Goal: Task Accomplishment & Management: Use online tool/utility

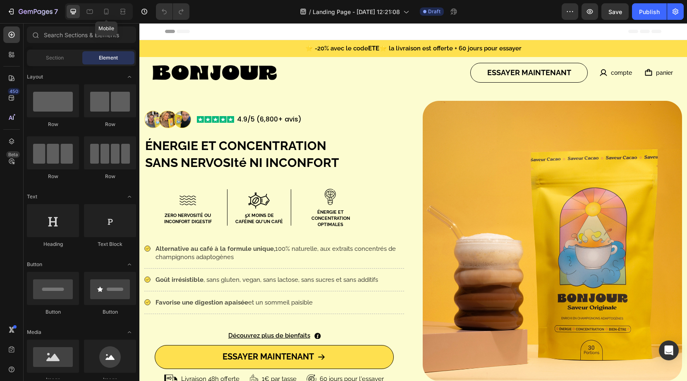
click at [113, 12] on div at bounding box center [106, 11] width 13 height 13
click at [108, 12] on icon at bounding box center [106, 12] width 5 height 6
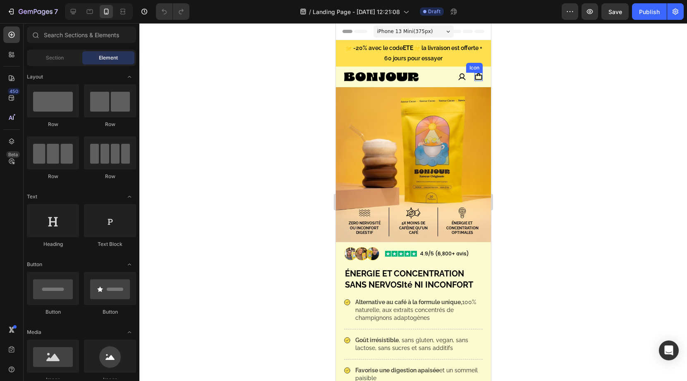
click at [478, 76] on icon at bounding box center [478, 77] width 8 height 8
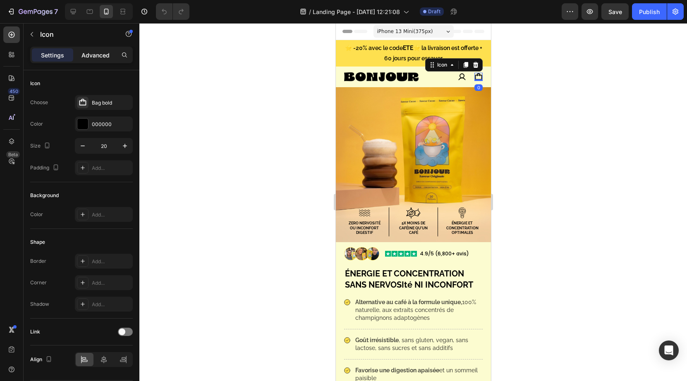
click at [92, 57] on p "Advanced" at bounding box center [95, 55] width 28 height 9
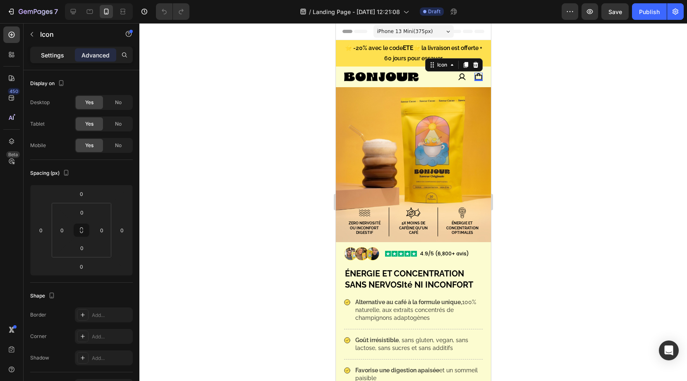
click at [62, 56] on p "Settings" at bounding box center [52, 55] width 23 height 9
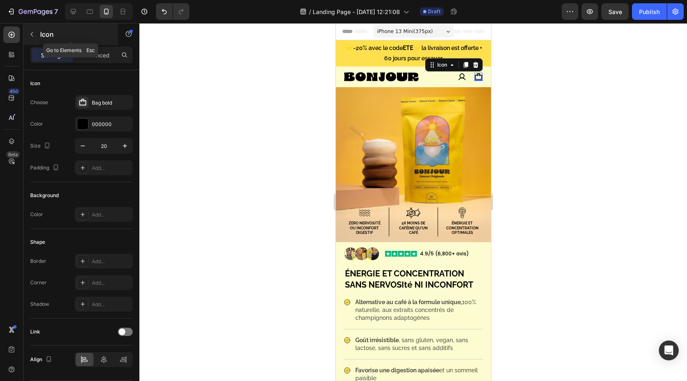
click at [32, 34] on icon "button" at bounding box center [32, 34] width 7 height 7
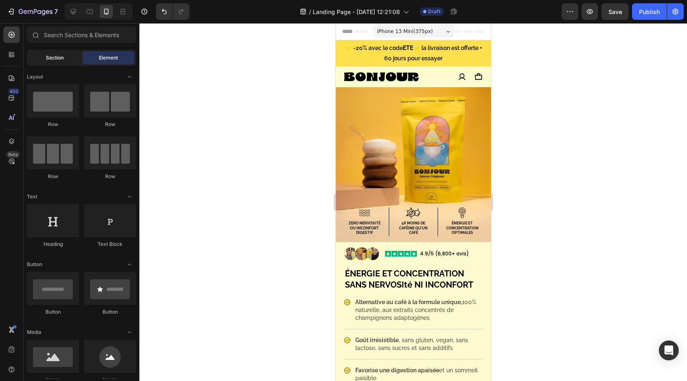
click at [54, 58] on span "Section" at bounding box center [55, 57] width 18 height 7
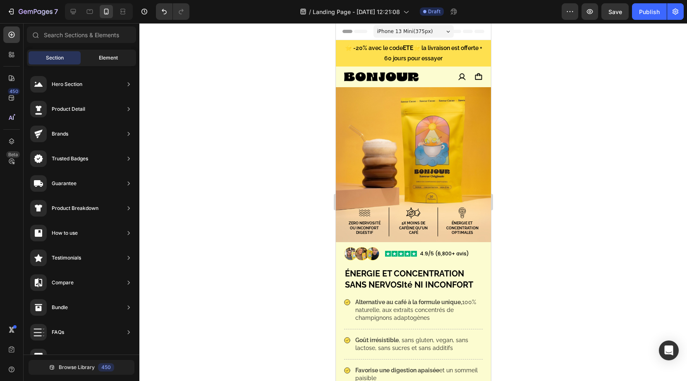
click at [105, 61] on span "Element" at bounding box center [108, 57] width 19 height 7
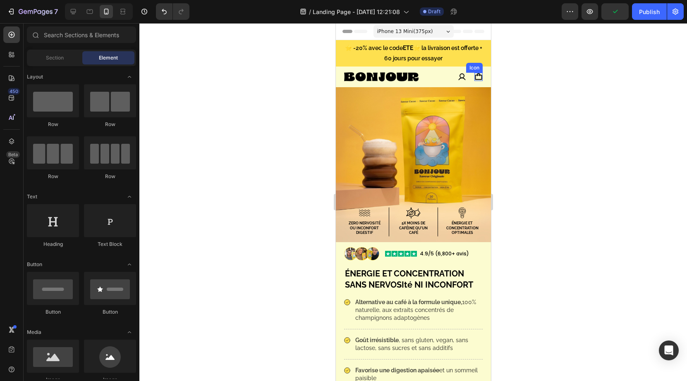
click at [475, 77] on icon at bounding box center [478, 76] width 7 height 7
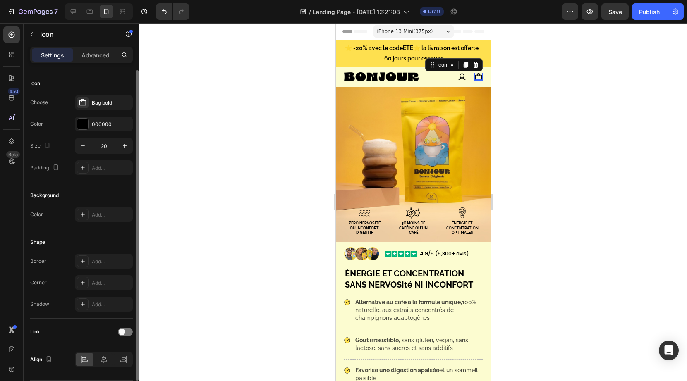
scroll to position [26, 0]
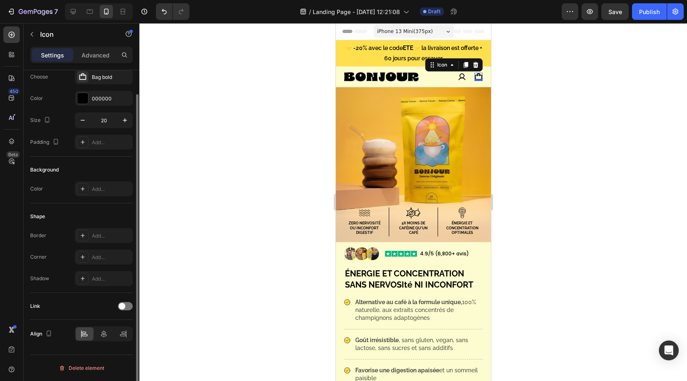
click at [127, 311] on div "Link" at bounding box center [81, 306] width 103 height 13
click at [127, 308] on div at bounding box center [125, 306] width 15 height 8
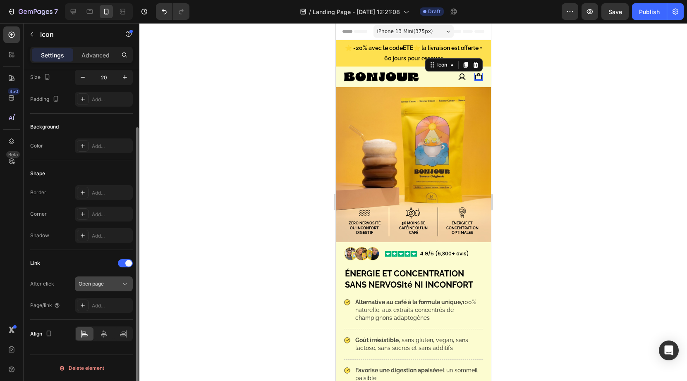
click at [103, 288] on div "Open page" at bounding box center [104, 284] width 50 height 8
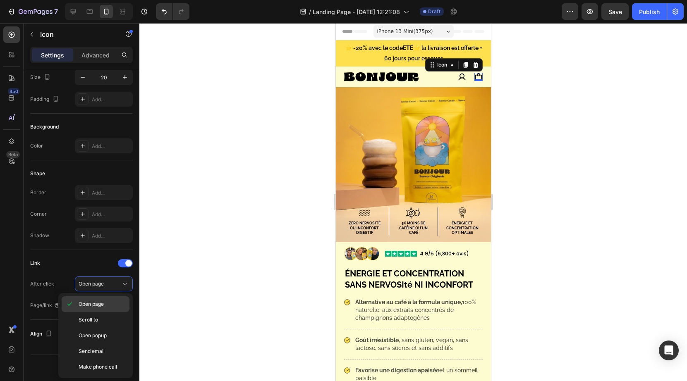
click at [103, 301] on span "Open page" at bounding box center [91, 304] width 25 height 7
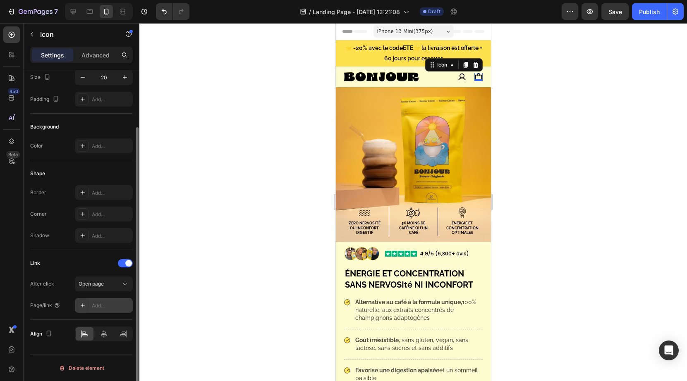
click at [106, 311] on div "Add..." at bounding box center [104, 305] width 58 height 15
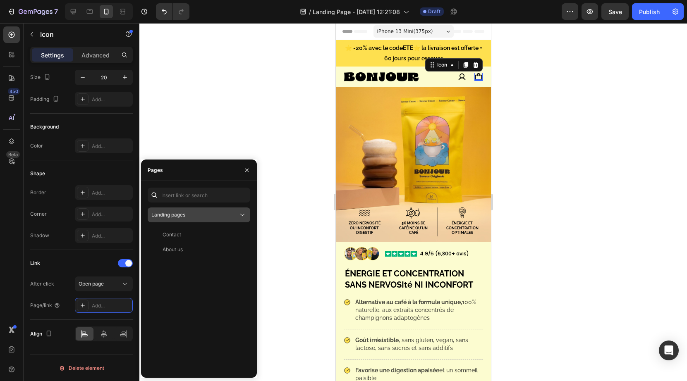
click at [195, 211] on div "Landing pages" at bounding box center [194, 214] width 87 height 7
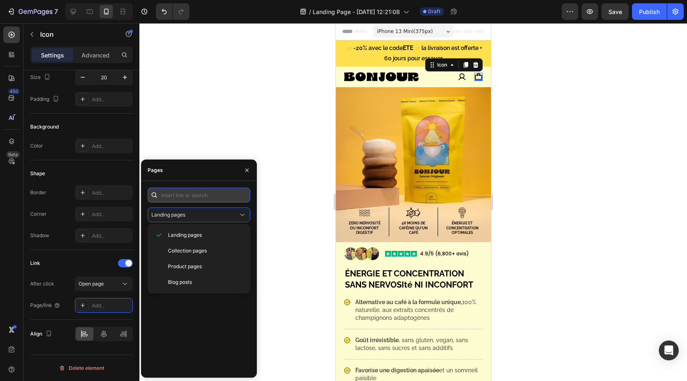
click at [200, 189] on input "text" at bounding box center [199, 195] width 103 height 15
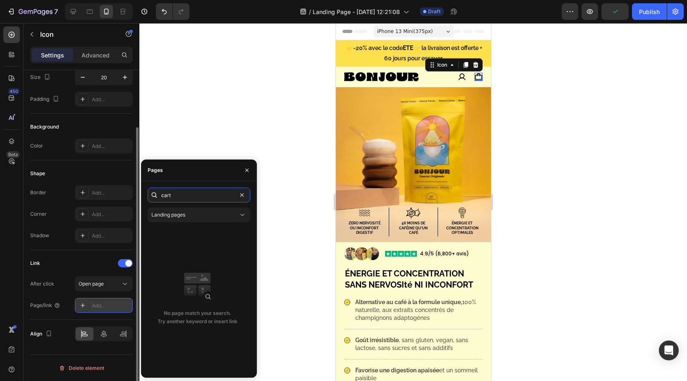
type input "cart"
click at [109, 310] on div "Add..." at bounding box center [104, 305] width 58 height 15
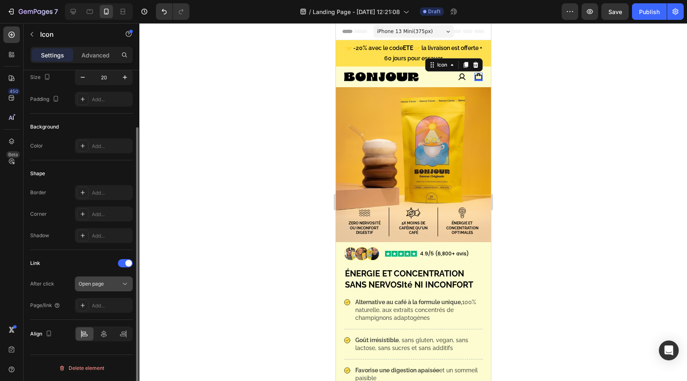
click at [120, 289] on button "Open page" at bounding box center [104, 284] width 58 height 15
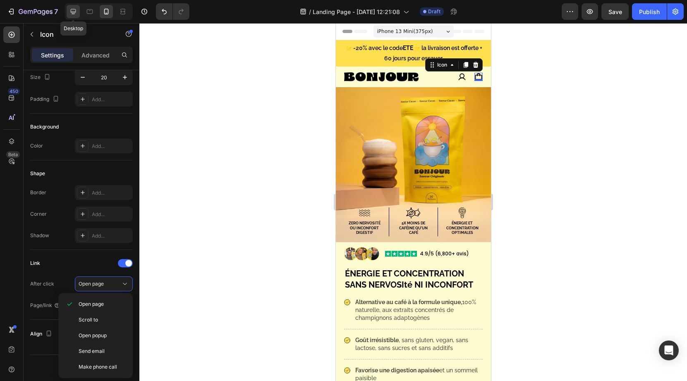
click at [79, 10] on div at bounding box center [73, 11] width 13 height 13
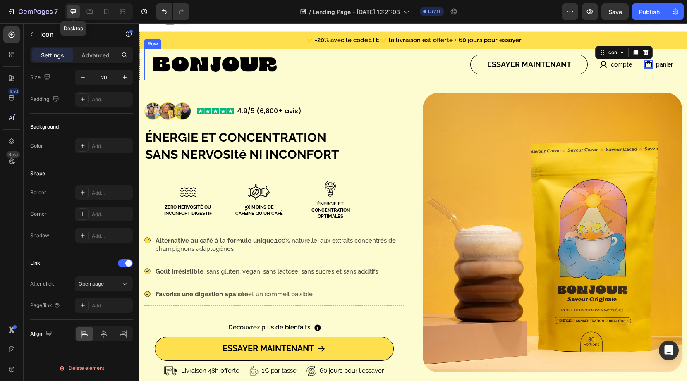
scroll to position [17, 0]
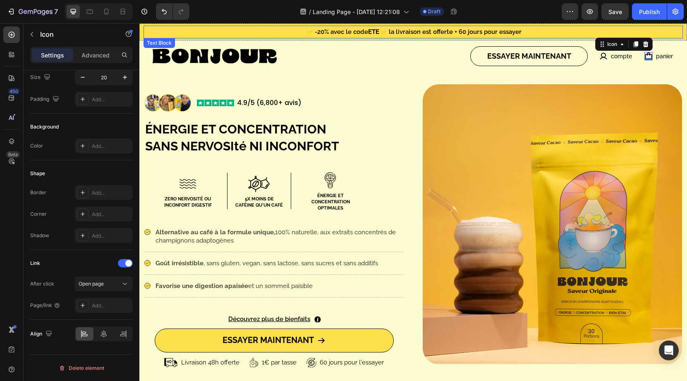
click at [143, 34] on div "⭐ -20% avec le code ETE ⭐ la livraison est offerte + 60 jours pour essayer" at bounding box center [412, 32] width 539 height 13
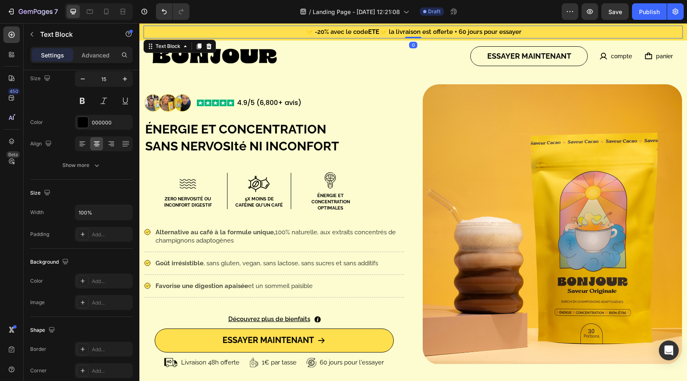
scroll to position [0, 0]
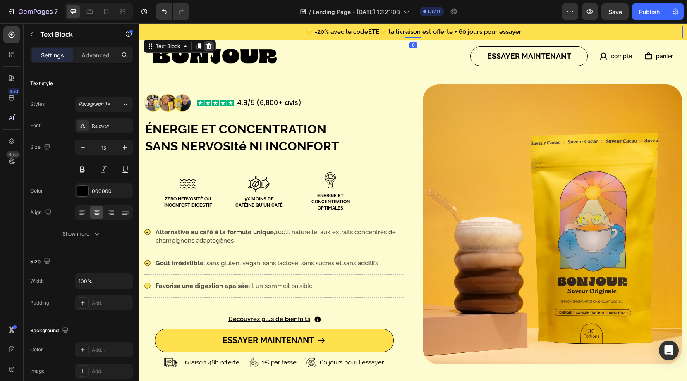
click at [208, 43] on icon at bounding box center [208, 46] width 7 height 7
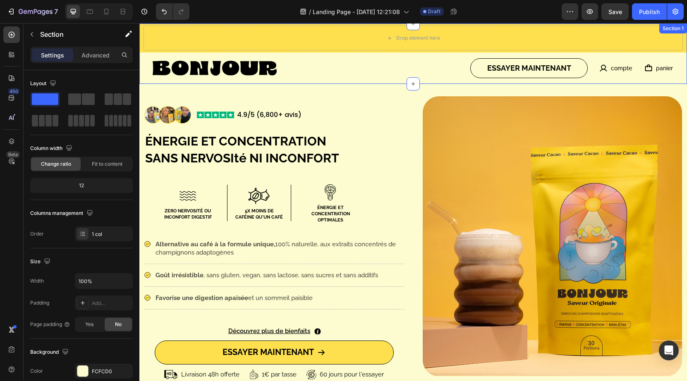
click at [143, 59] on div "Drop element here Row Image ESSAYER MAINTENANT Button Icon compte Text Block Ro…" at bounding box center [412, 54] width 547 height 60
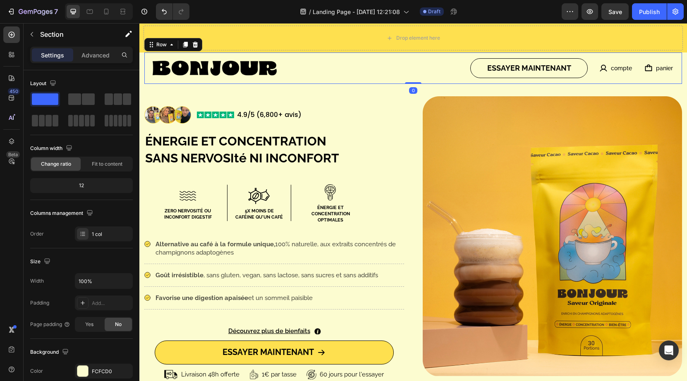
click at [144, 59] on div "Image ESSAYER MAINTENANT Button Icon compte Text Block Row Icon panier Text Blo…" at bounding box center [412, 68] width 537 height 31
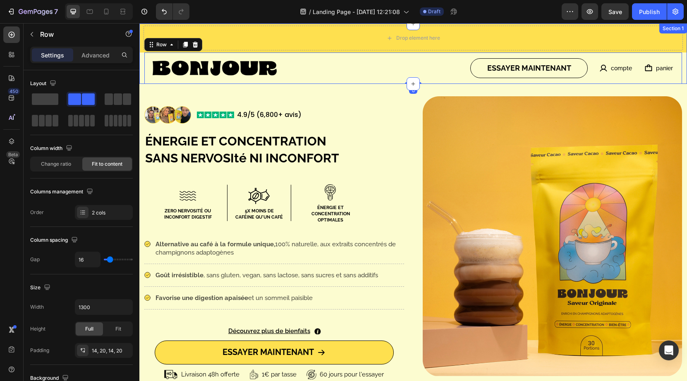
click at [141, 58] on div "Drop element here Row Image ESSAYER MAINTENANT Button Icon compte Text Block Ro…" at bounding box center [412, 54] width 547 height 60
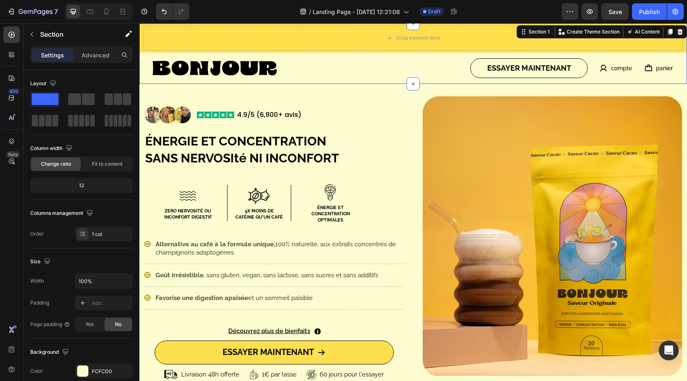
click at [141, 58] on div "Drop element here Row Image ESSAYER MAINTENANT Button Icon compte Text Block Ro…" at bounding box center [412, 54] width 547 height 60
click at [682, 34] on icon at bounding box center [679, 32] width 7 height 7
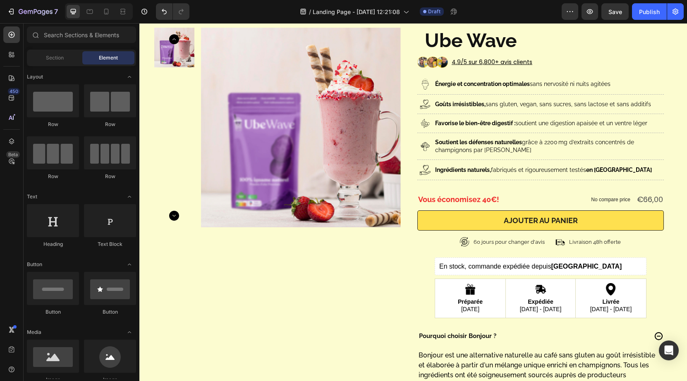
scroll to position [1443, 0]
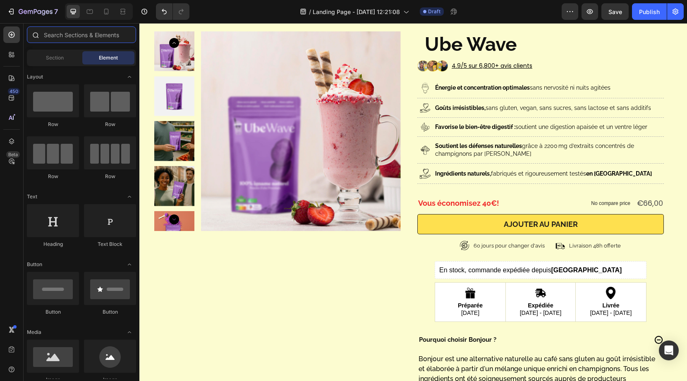
click at [70, 33] on input "text" at bounding box center [81, 34] width 109 height 17
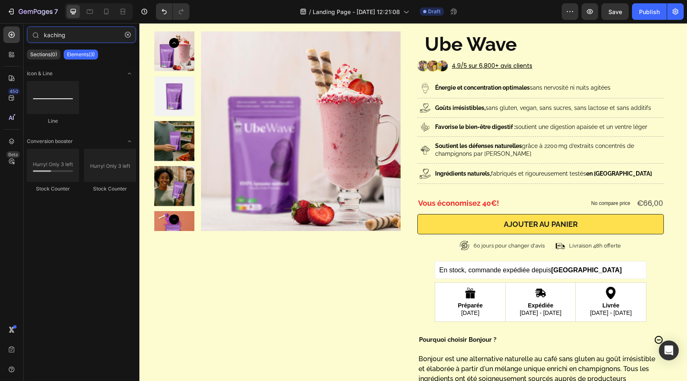
type input "kaching"
click at [84, 59] on div "Elements(3)" at bounding box center [81, 55] width 34 height 10
click at [128, 37] on icon "button" at bounding box center [128, 35] width 6 height 6
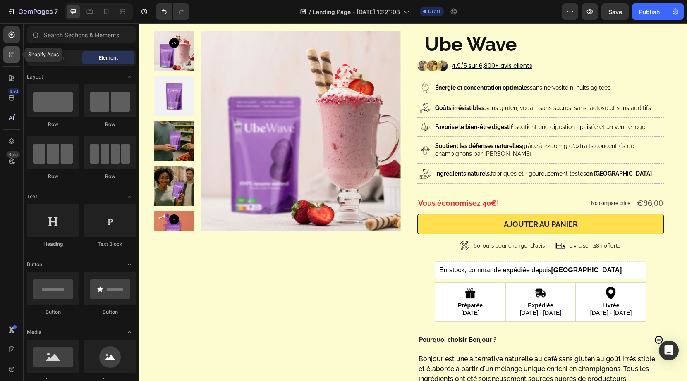
click at [13, 51] on icon at bounding box center [11, 54] width 8 height 8
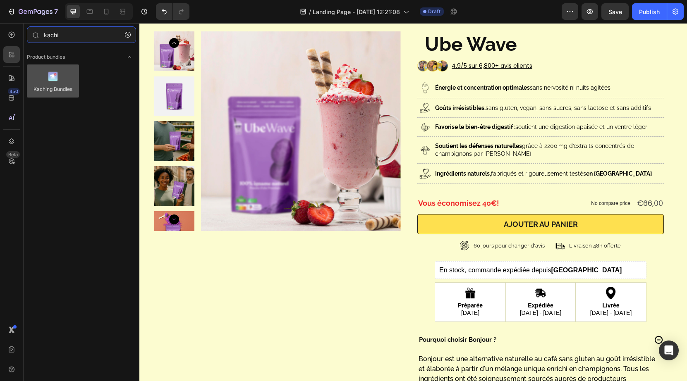
type input "kachi"
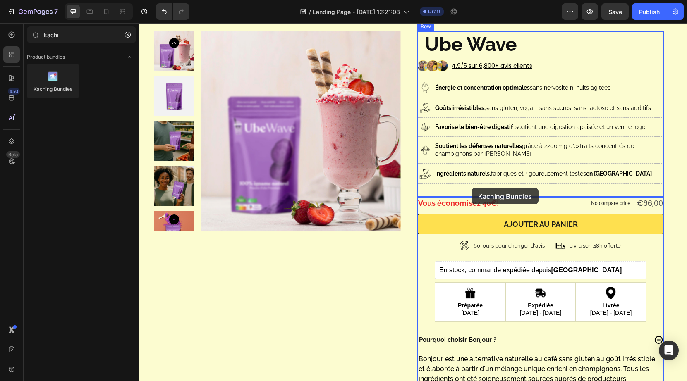
drag, startPoint x: 193, startPoint y: 106, endPoint x: 471, endPoint y: 188, distance: 290.6
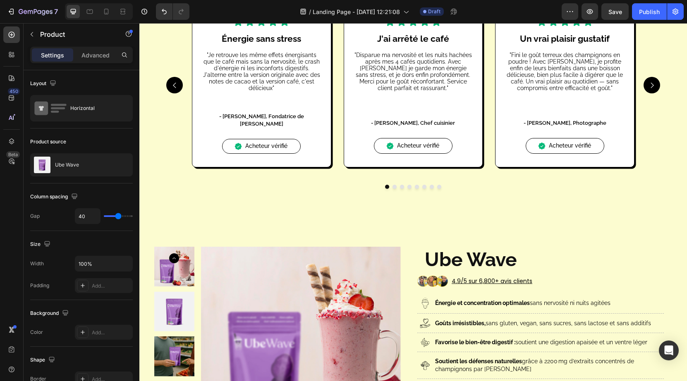
scroll to position [1236, 0]
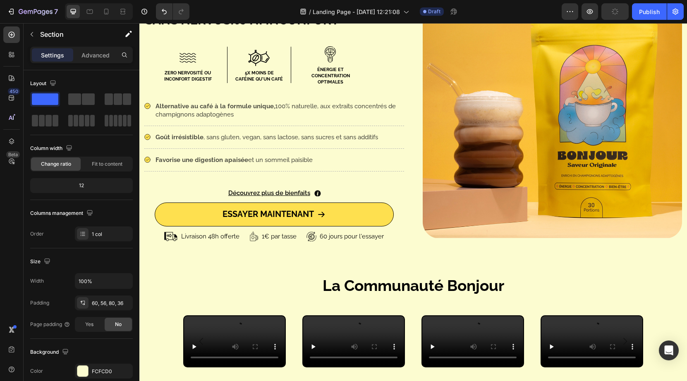
scroll to position [81, 0]
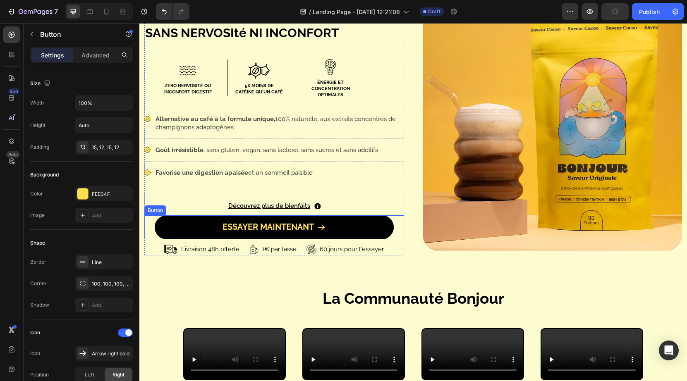
click at [383, 222] on button "ESSAYER MAINTENANT" at bounding box center [274, 227] width 239 height 24
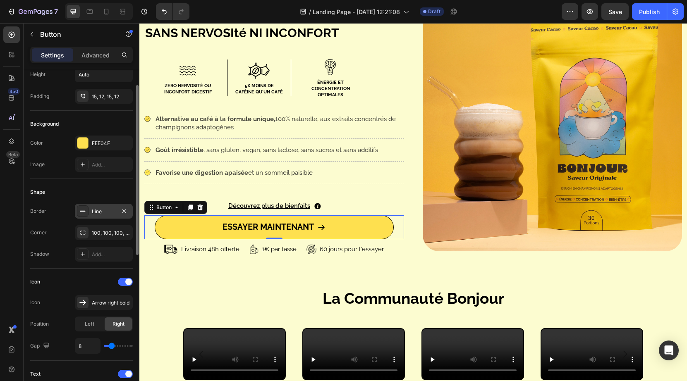
scroll to position [0, 0]
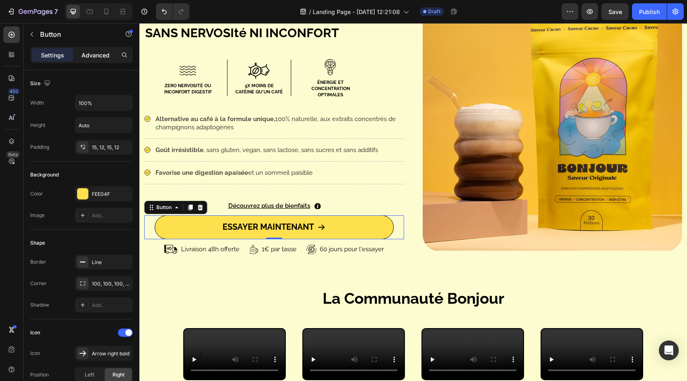
click at [107, 60] on div "Advanced" at bounding box center [95, 54] width 41 height 13
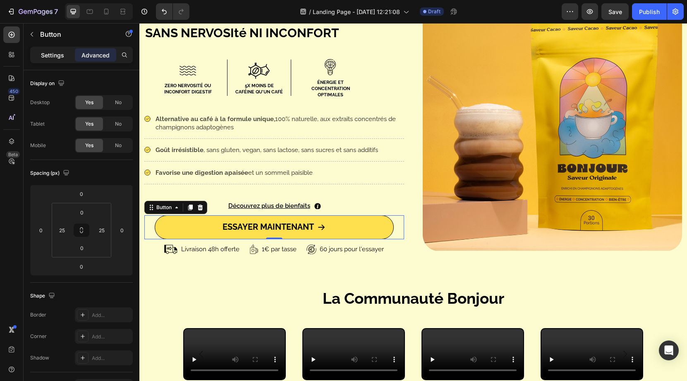
click at [45, 61] on div "Settings" at bounding box center [52, 54] width 41 height 13
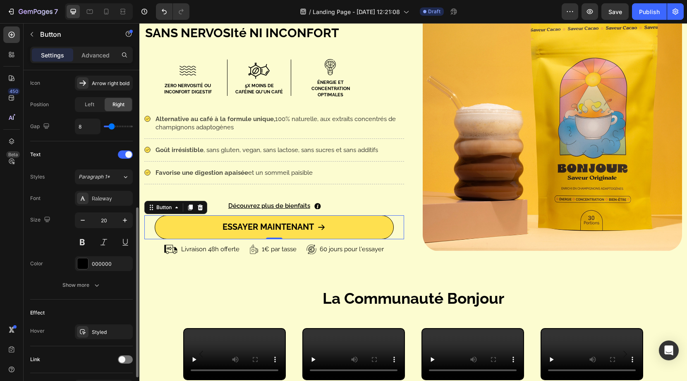
scroll to position [324, 0]
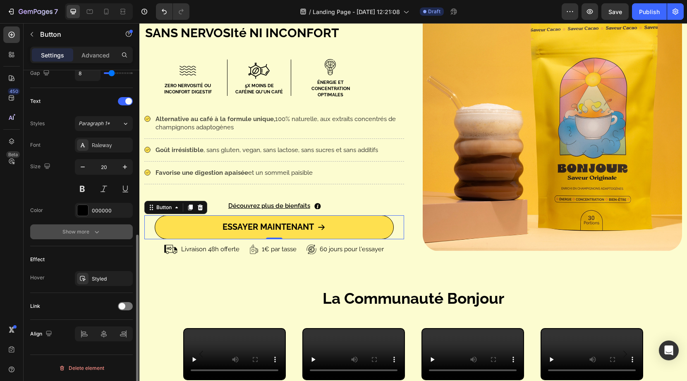
click at [84, 236] on button "Show more" at bounding box center [81, 232] width 103 height 15
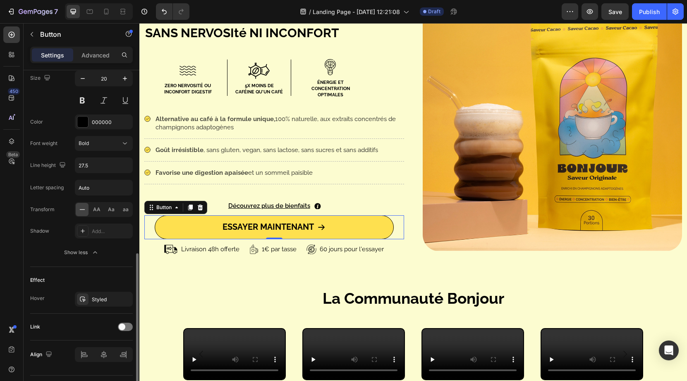
scroll to position [433, 0]
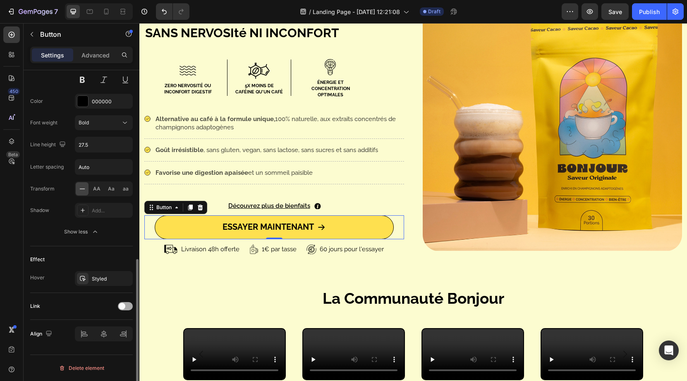
click at [126, 308] on div at bounding box center [125, 306] width 15 height 8
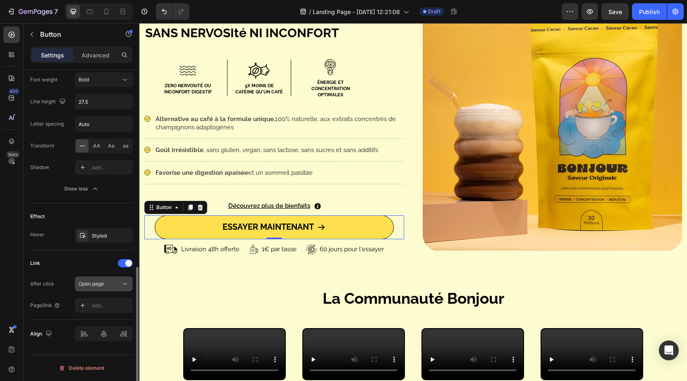
click at [103, 286] on span "Open page" at bounding box center [91, 284] width 25 height 6
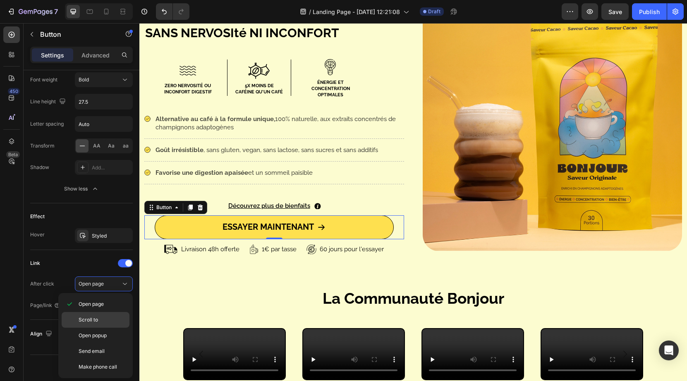
click at [96, 322] on span "Scroll to" at bounding box center [88, 319] width 19 height 7
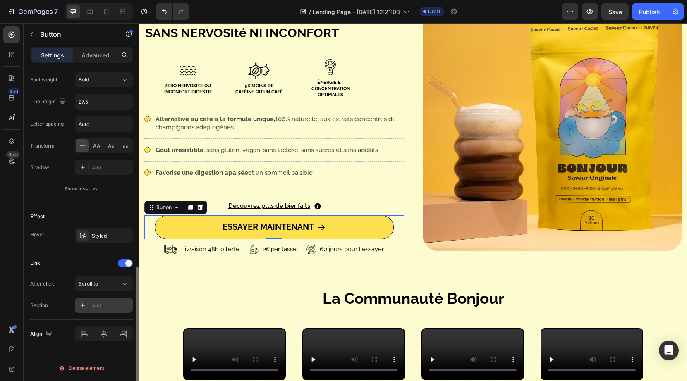
click at [106, 309] on div "Add..." at bounding box center [104, 305] width 58 height 15
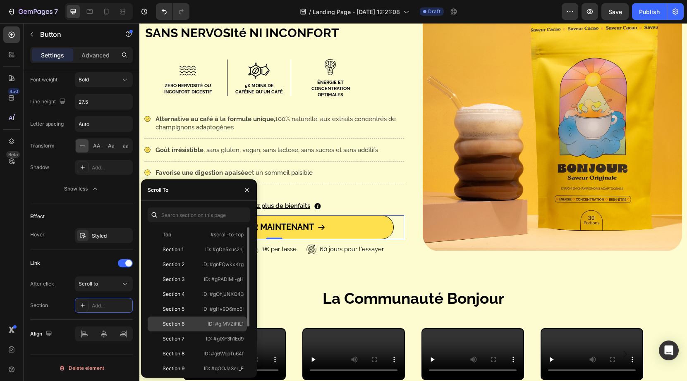
click at [195, 332] on div "Section 6 ID: #gIMVZiFiL1" at bounding box center [197, 339] width 99 height 15
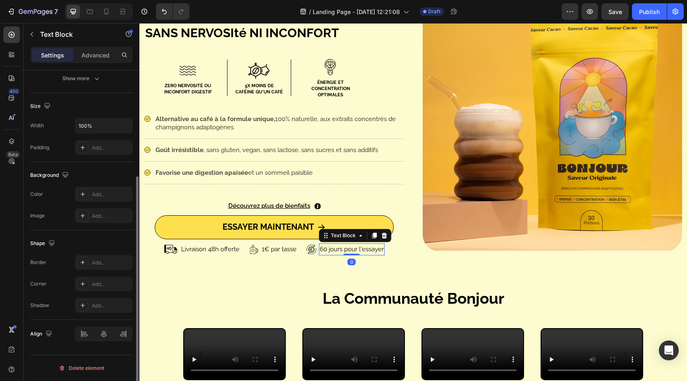
click at [333, 254] on div "60 jours pour l'essayer" at bounding box center [352, 250] width 66 height 12
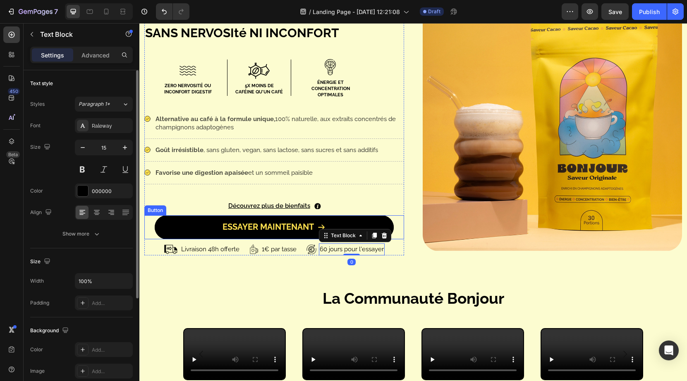
click at [357, 221] on link "ESSAYER MAINTENANT" at bounding box center [274, 227] width 239 height 24
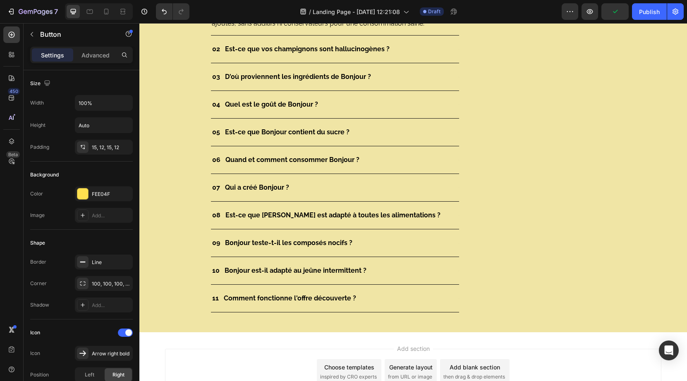
scroll to position [4315, 0]
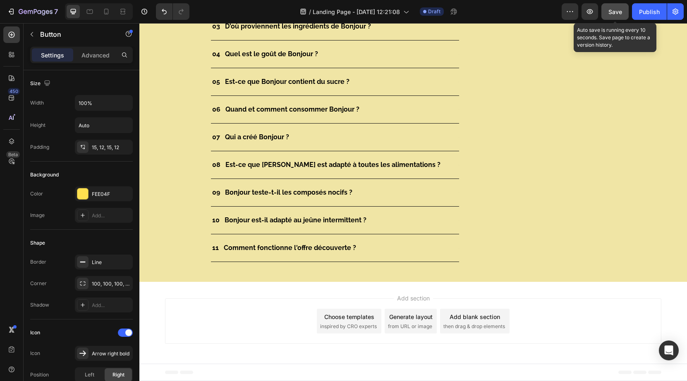
click at [619, 13] on span "Save" at bounding box center [615, 11] width 14 height 7
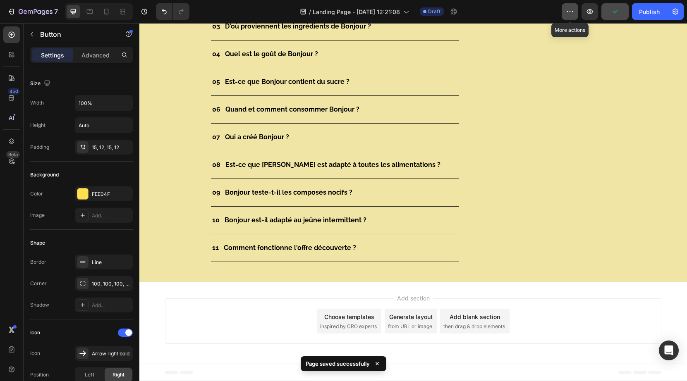
click at [574, 13] on button "button" at bounding box center [569, 11] width 17 height 17
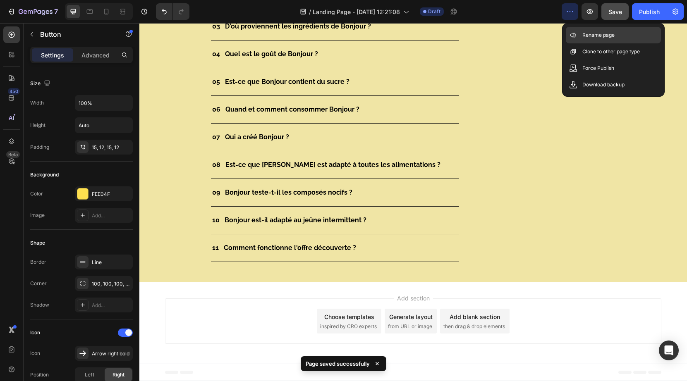
click at [585, 32] on p "Rename page" at bounding box center [598, 35] width 32 height 8
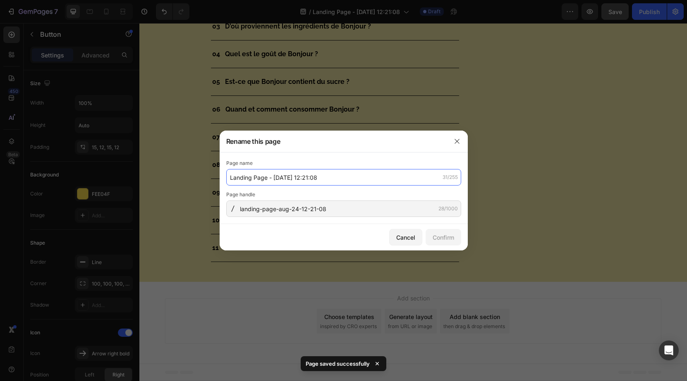
click at [333, 181] on input "Landing Page - [DATE] 12:21:08" at bounding box center [343, 177] width 235 height 17
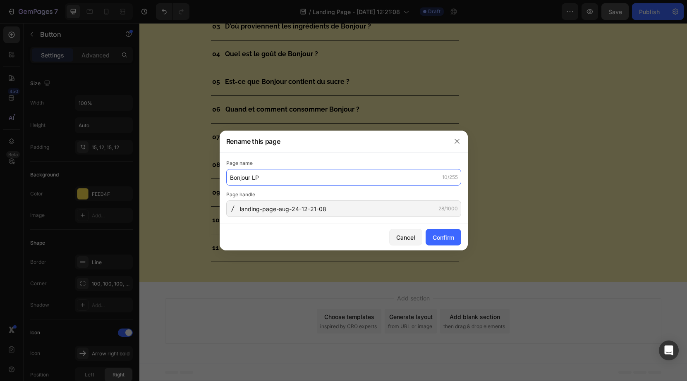
type input "Bonjour LP"
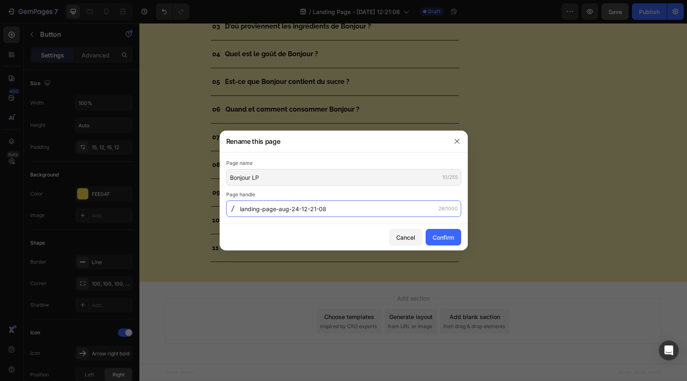
click at [338, 212] on input "landing-page-aug-24-12-21-08" at bounding box center [343, 209] width 235 height 17
type input "B"
type input "bonjour-lp"
click at [445, 245] on button "Confirm" at bounding box center [443, 237] width 36 height 17
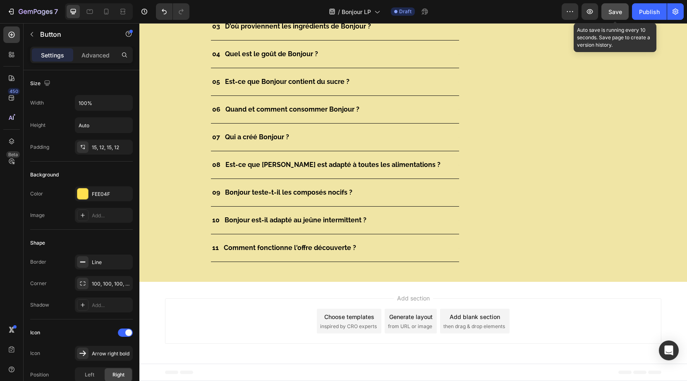
click at [609, 17] on button "Save" at bounding box center [614, 11] width 27 height 17
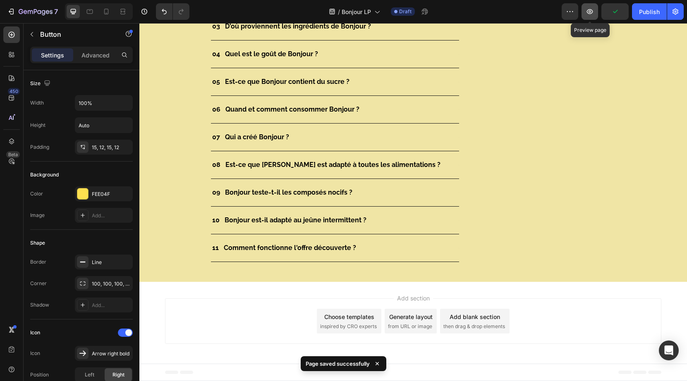
click at [593, 16] on button "button" at bounding box center [589, 11] width 17 height 17
click at [592, 10] on icon "button" at bounding box center [590, 11] width 6 height 5
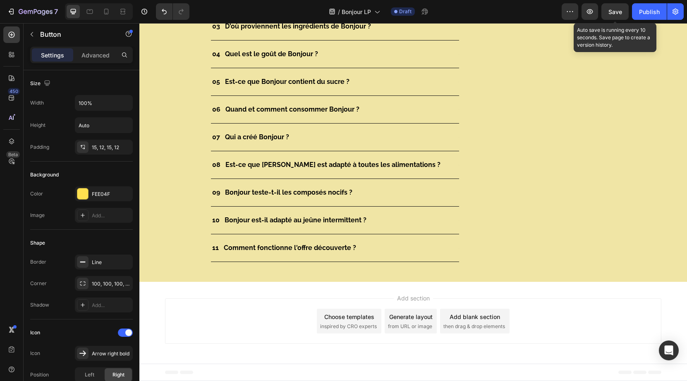
click at [612, 7] on div "Save" at bounding box center [615, 11] width 14 height 9
click at [616, 11] on icon "button" at bounding box center [615, 11] width 8 height 8
click at [616, 11] on span "Save" at bounding box center [615, 11] width 14 height 7
click at [616, 11] on icon "button" at bounding box center [615, 11] width 8 height 8
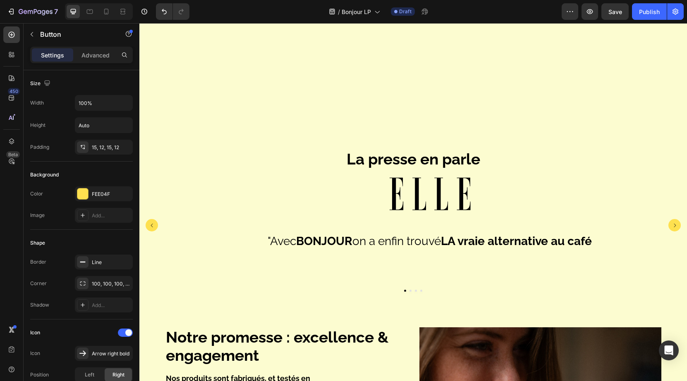
scroll to position [0, 0]
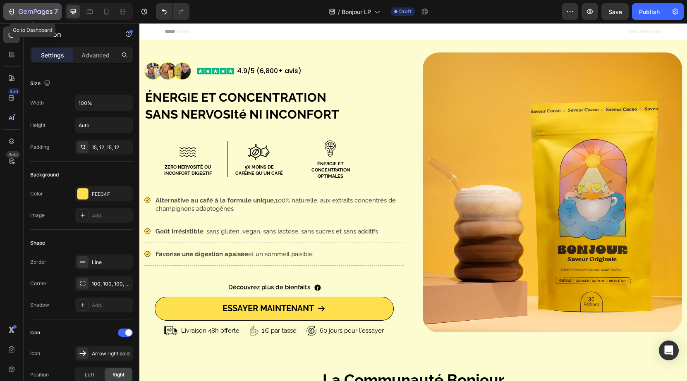
click at [13, 12] on icon "button" at bounding box center [11, 11] width 8 height 8
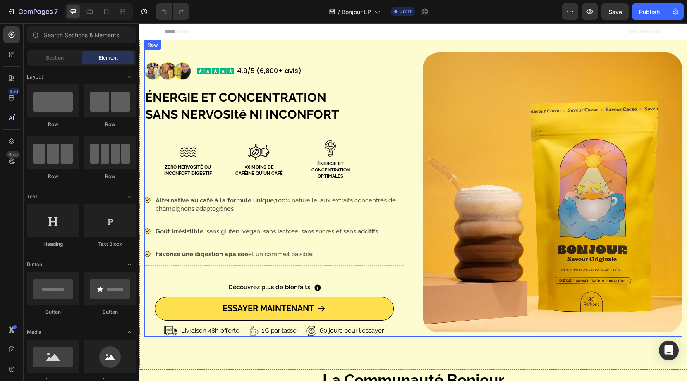
click at [418, 43] on div "Image Image 4.9/5 (6,800+ avis) Text Block Row ÉNERGIE ET CONCENTRATION SANS NE…" at bounding box center [412, 188] width 537 height 297
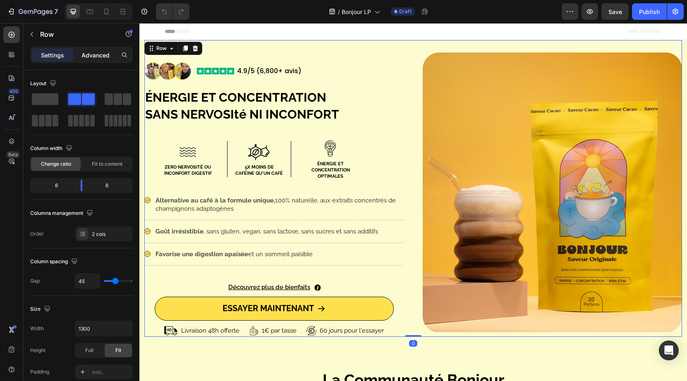
click at [102, 52] on p "Advanced" at bounding box center [95, 55] width 28 height 9
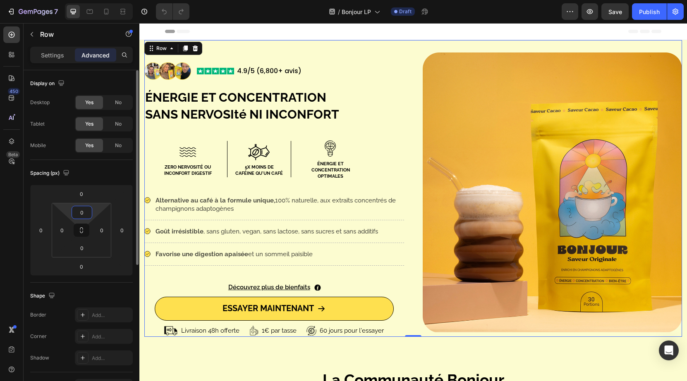
click at [85, 212] on input "0" at bounding box center [82, 212] width 17 height 12
type input "100"
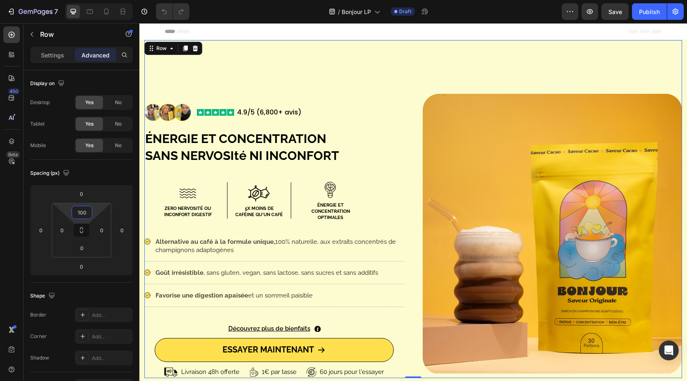
click at [607, 29] on div "Header" at bounding box center [413, 31] width 496 height 17
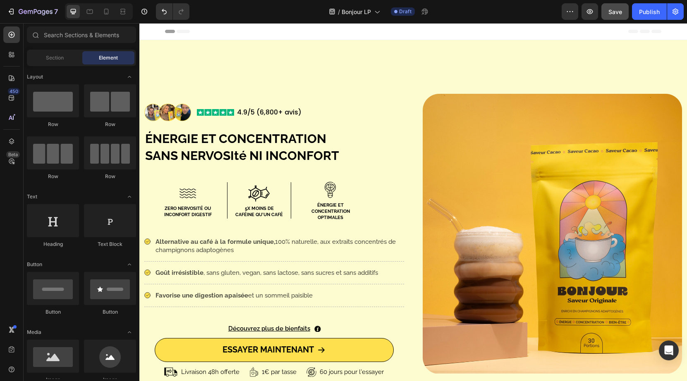
click at [610, 15] on div "Save" at bounding box center [615, 11] width 14 height 9
click at [107, 11] on icon at bounding box center [106, 11] width 8 height 8
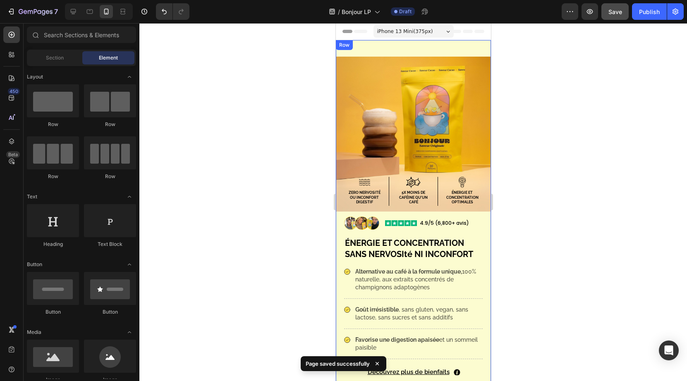
click at [393, 43] on div "Image Image 4.9/5 (6,800+ avis) Text Block Row ÉNERGIE ET CONCENTRATION SANS NE…" at bounding box center [412, 244] width 155 height 409
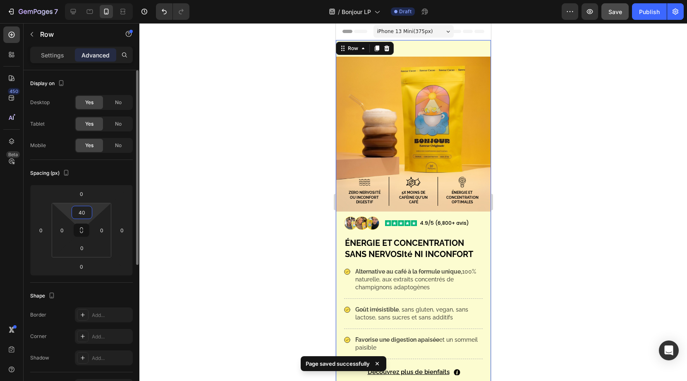
click at [81, 215] on input "40" at bounding box center [82, 212] width 17 height 12
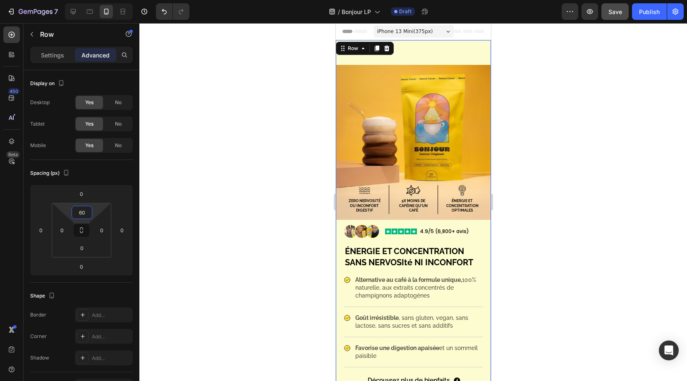
click at [621, 12] on span "Save" at bounding box center [615, 11] width 14 height 7
click at [77, 13] on div at bounding box center [73, 11] width 13 height 13
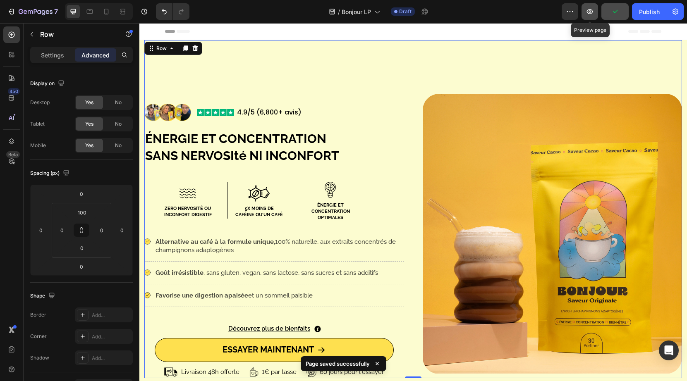
click at [592, 16] on button "button" at bounding box center [589, 11] width 17 height 17
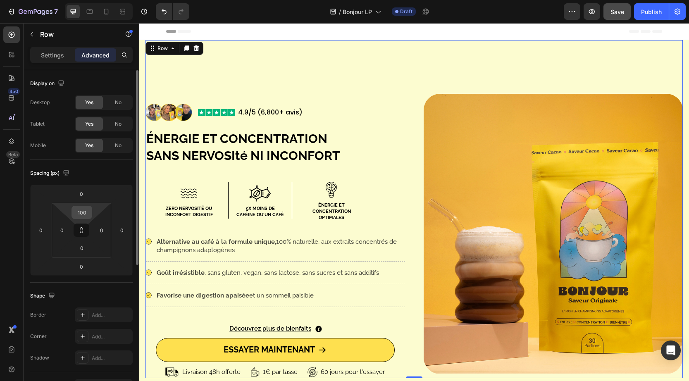
click at [83, 215] on input "100" at bounding box center [82, 212] width 17 height 12
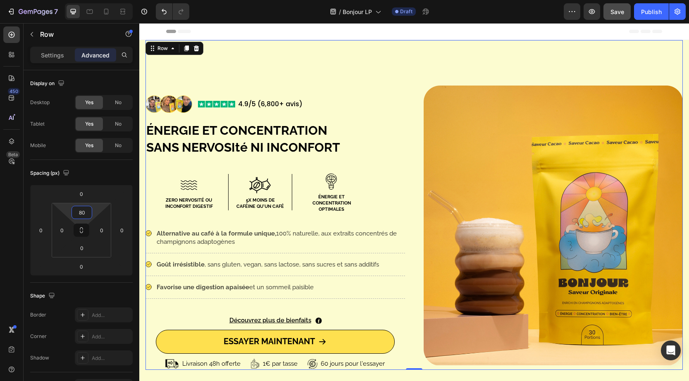
type input "80"
click at [617, 6] on button "Save" at bounding box center [617, 11] width 27 height 17
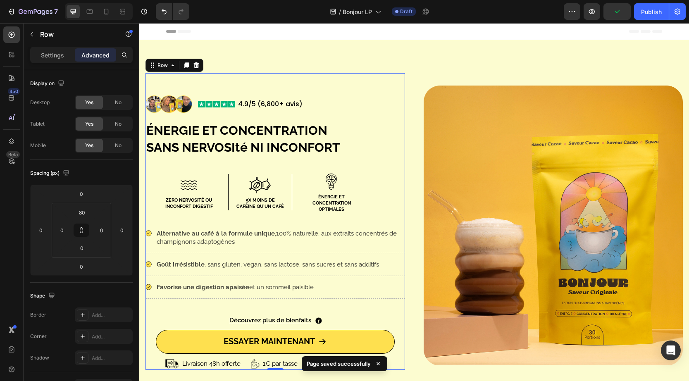
click at [403, 88] on div "Image Image 4.9/5 (6,800+ avis) Text Block Row ÉNERGIE ET CONCENTRATION SANS NE…" at bounding box center [276, 221] width 260 height 297
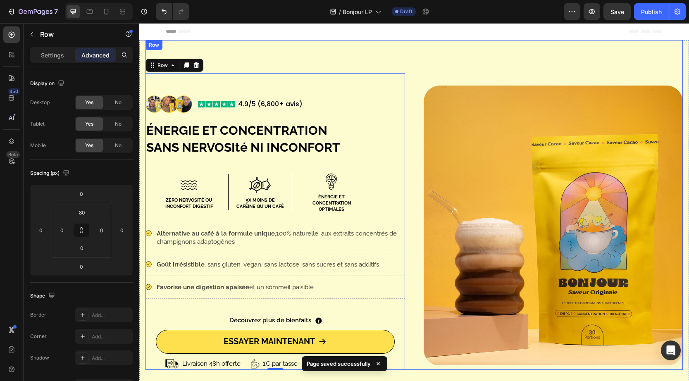
click at [411, 83] on div "Image Image 4.9/5 (6,800+ avis) Text Block Row ÉNERGIE ET CONCENTRATION SANS NE…" at bounding box center [414, 205] width 537 height 330
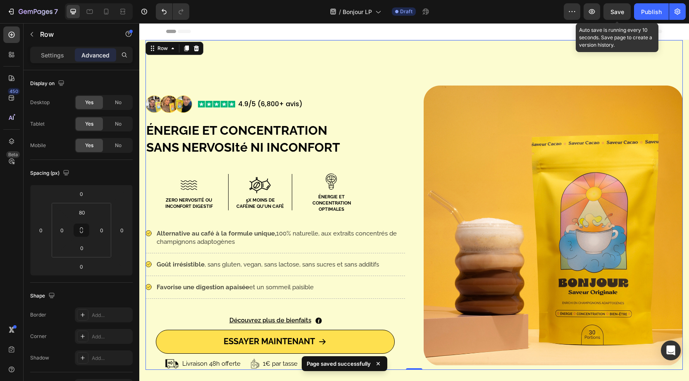
click at [617, 10] on span "Save" at bounding box center [618, 11] width 14 height 7
click at [595, 16] on button "button" at bounding box center [592, 11] width 17 height 17
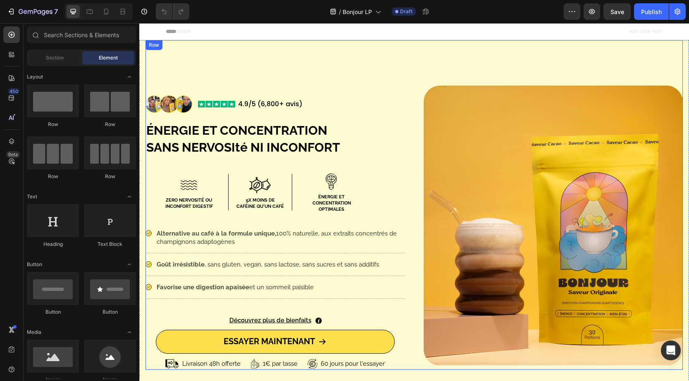
click at [406, 50] on div "Image Image 4.9/5 (6,800+ avis) Text Block Row ÉNERGIE ET CONCENTRATION SANS NE…" at bounding box center [414, 205] width 537 height 330
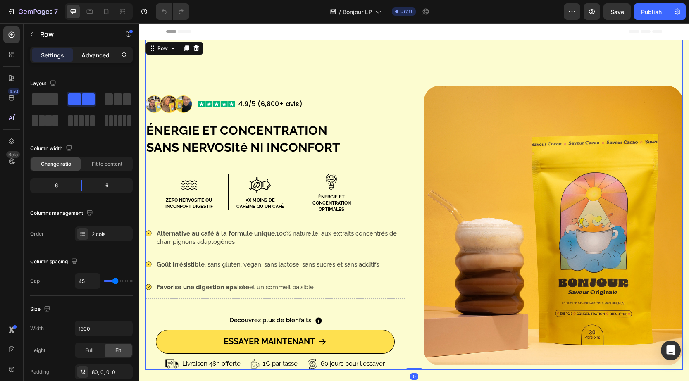
click at [105, 59] on p "Advanced" at bounding box center [95, 55] width 28 height 9
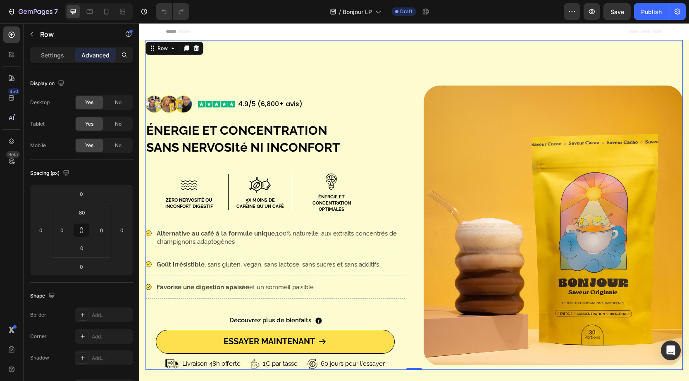
click at [604, 13] on div "Preview Save Publish" at bounding box center [625, 11] width 122 height 17
click at [619, 13] on span "Save" at bounding box center [618, 11] width 14 height 7
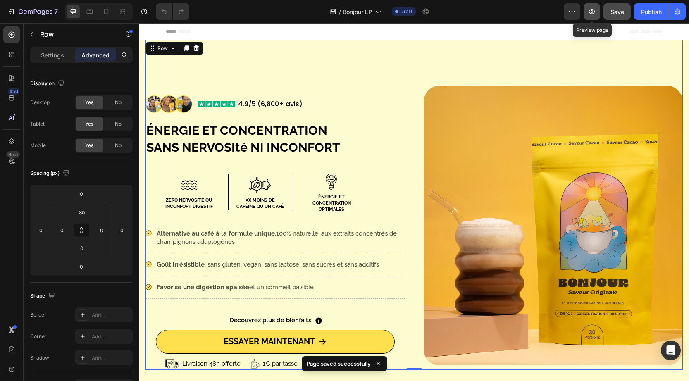
click at [597, 14] on button "button" at bounding box center [592, 11] width 17 height 17
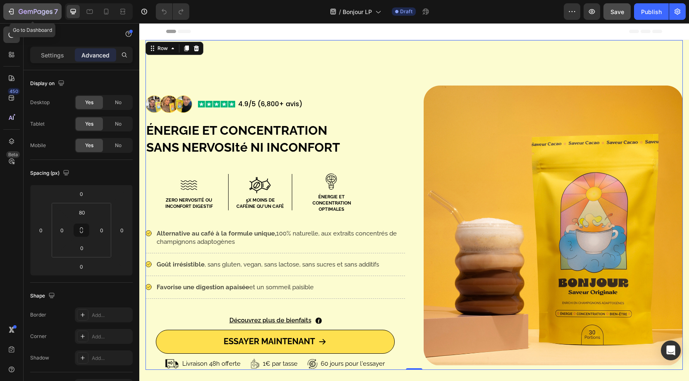
click at [12, 12] on icon "button" at bounding box center [11, 11] width 8 height 8
